Goal: Transaction & Acquisition: Purchase product/service

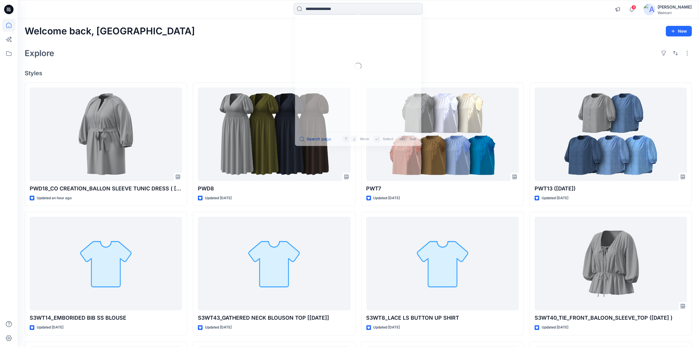
click at [343, 11] on input at bounding box center [358, 9] width 129 height 12
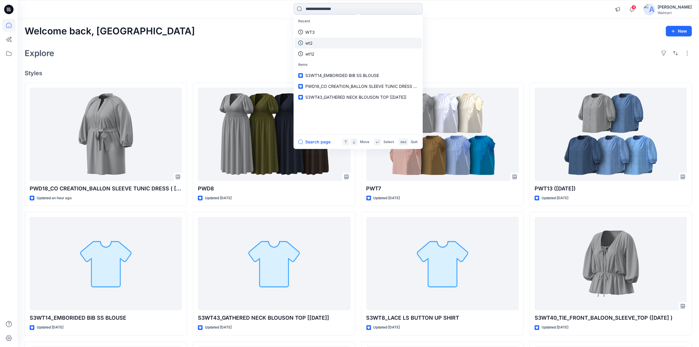
click at [313, 44] on link "wt2" at bounding box center [358, 43] width 127 height 11
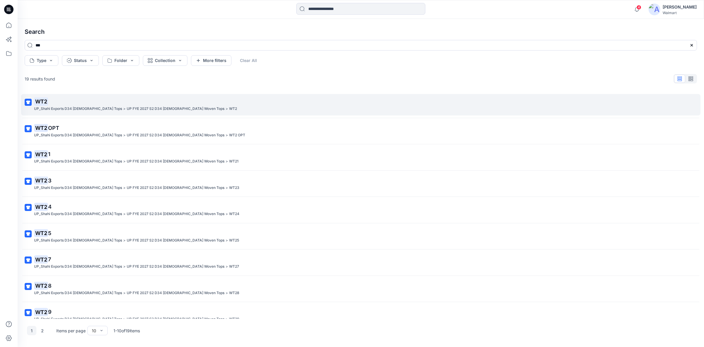
click at [43, 100] on mark "WT2" at bounding box center [41, 101] width 14 height 8
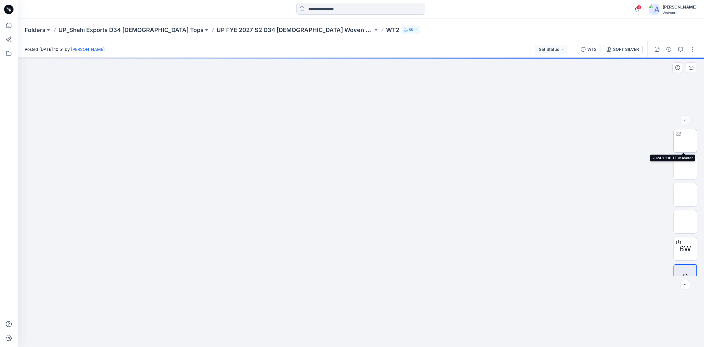
click at [686, 141] on img at bounding box center [686, 141] width 0 height 0
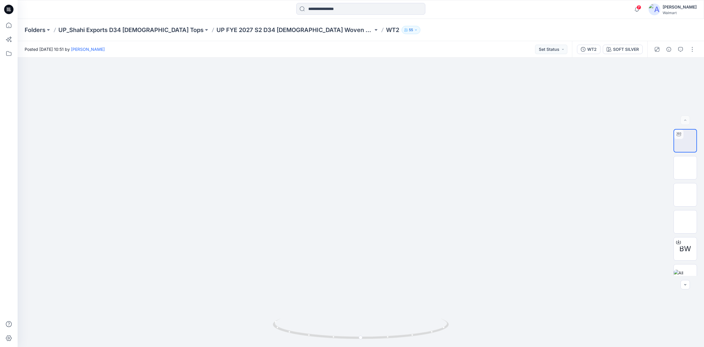
click at [4, 8] on icon at bounding box center [8, 9] width 9 height 19
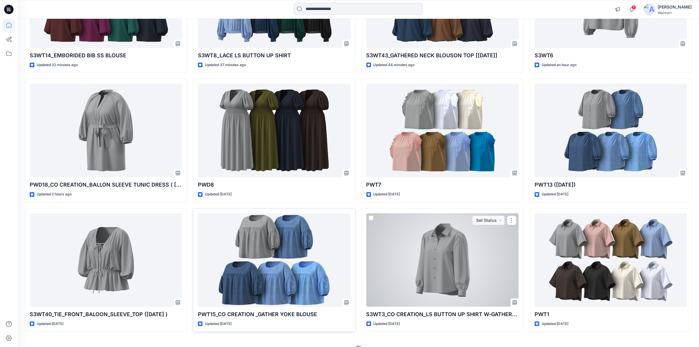
scroll to position [146, 0]
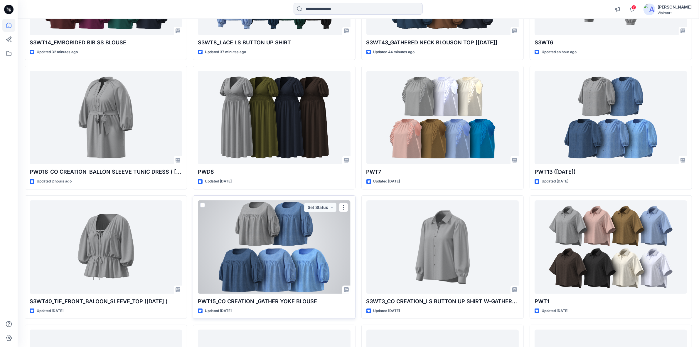
click at [252, 231] on div at bounding box center [274, 246] width 152 height 93
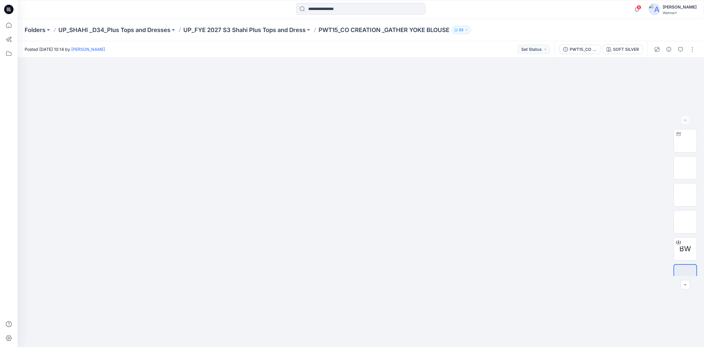
click at [8, 10] on icon at bounding box center [8, 9] width 9 height 9
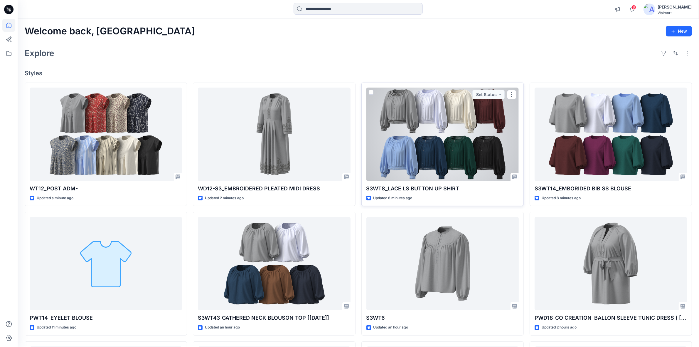
click at [405, 136] on div at bounding box center [442, 133] width 152 height 93
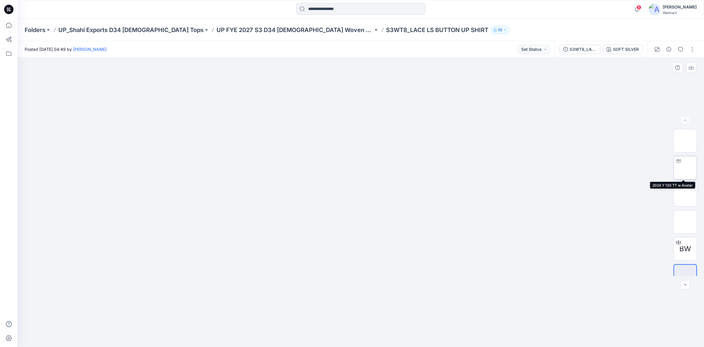
click at [686, 168] on img at bounding box center [686, 168] width 0 height 0
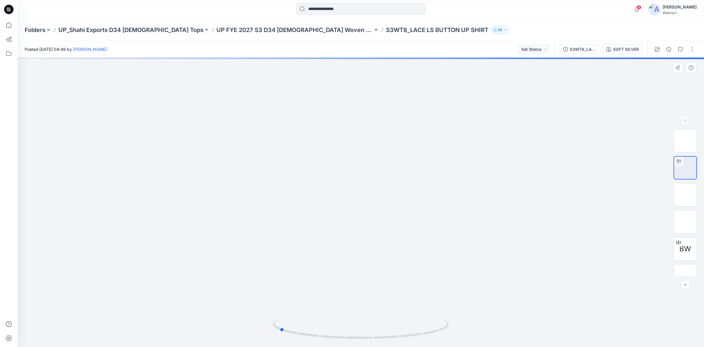
drag, startPoint x: 379, startPoint y: 336, endPoint x: 456, endPoint y: 332, distance: 77.0
click at [456, 332] on div at bounding box center [361, 202] width 687 height 289
